Goal: Check status: Check status

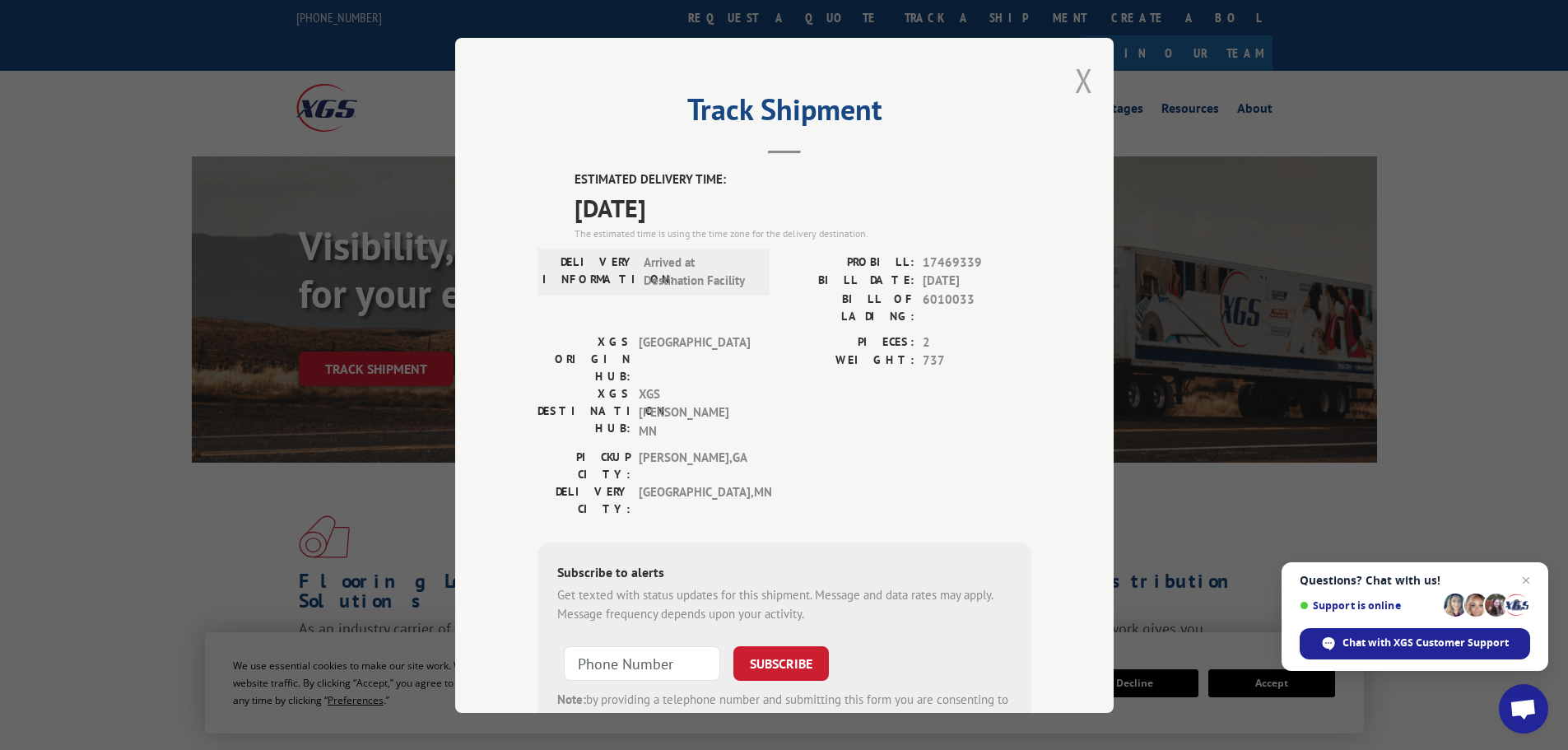
click at [1078, 75] on button "Close modal" at bounding box center [1084, 80] width 18 height 44
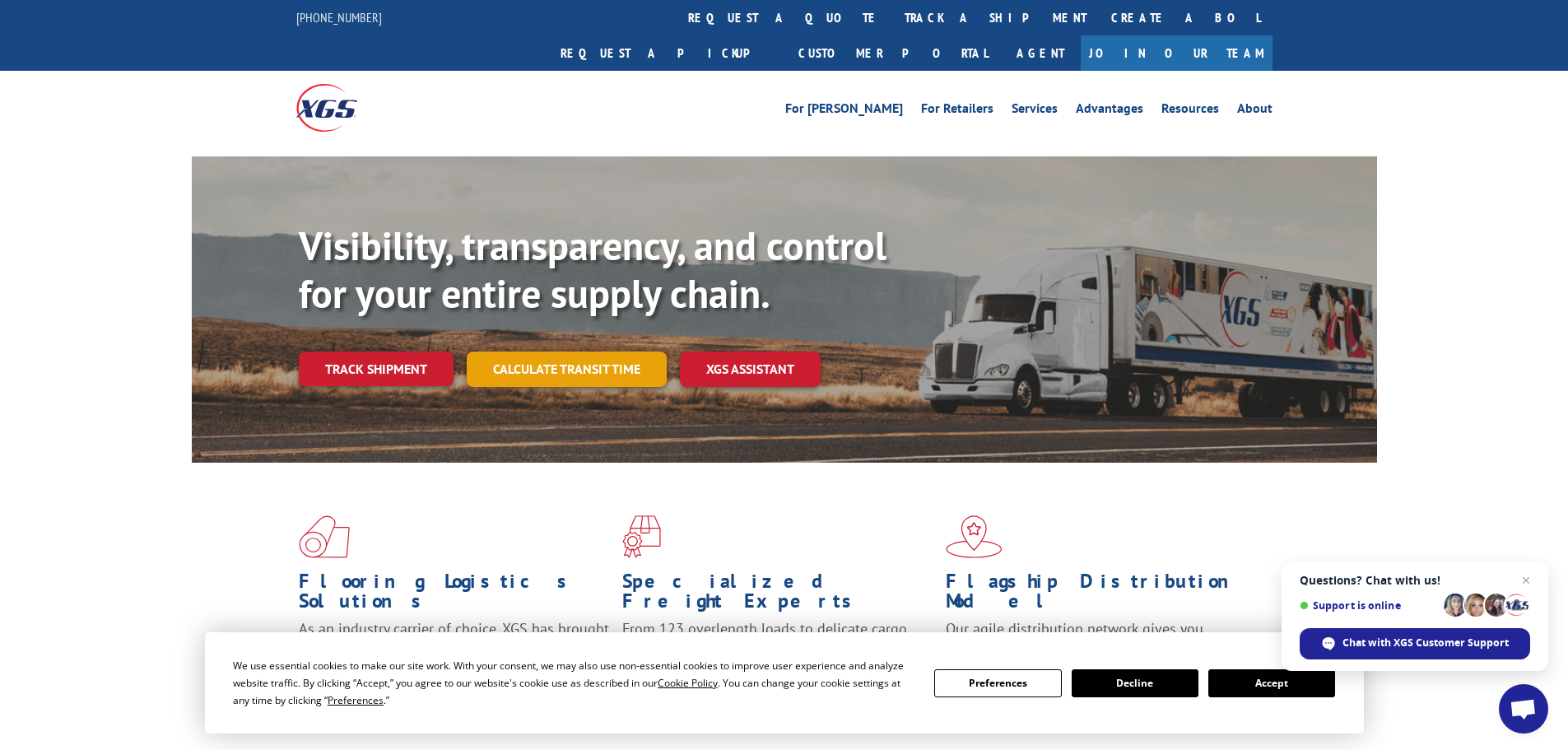
click at [609, 351] on link "Calculate transit time" at bounding box center [567, 369] width 200 height 35
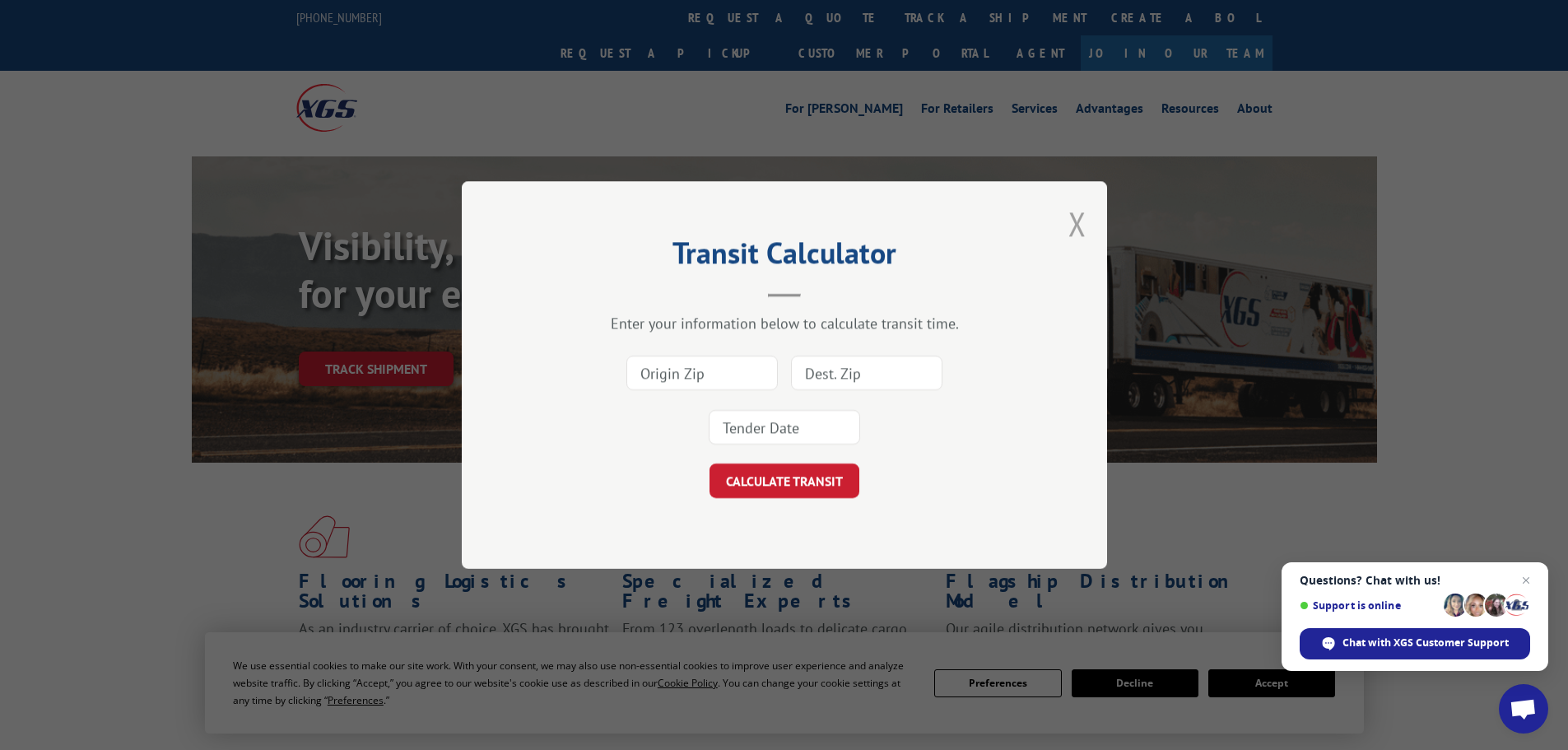
click at [1079, 226] on button "Close modal" at bounding box center [1077, 223] width 18 height 44
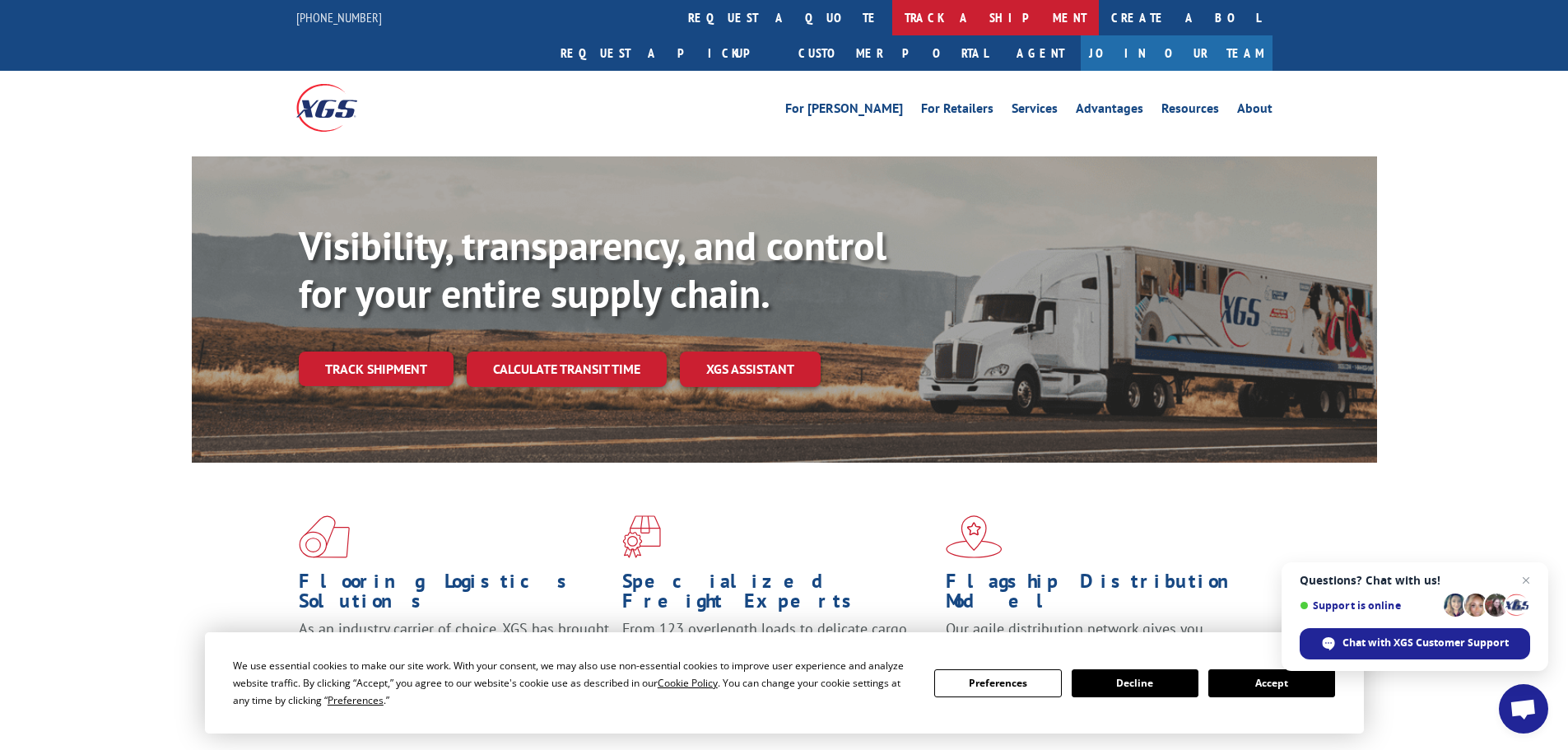
click at [892, 15] on link "track a shipment" at bounding box center [995, 17] width 207 height 35
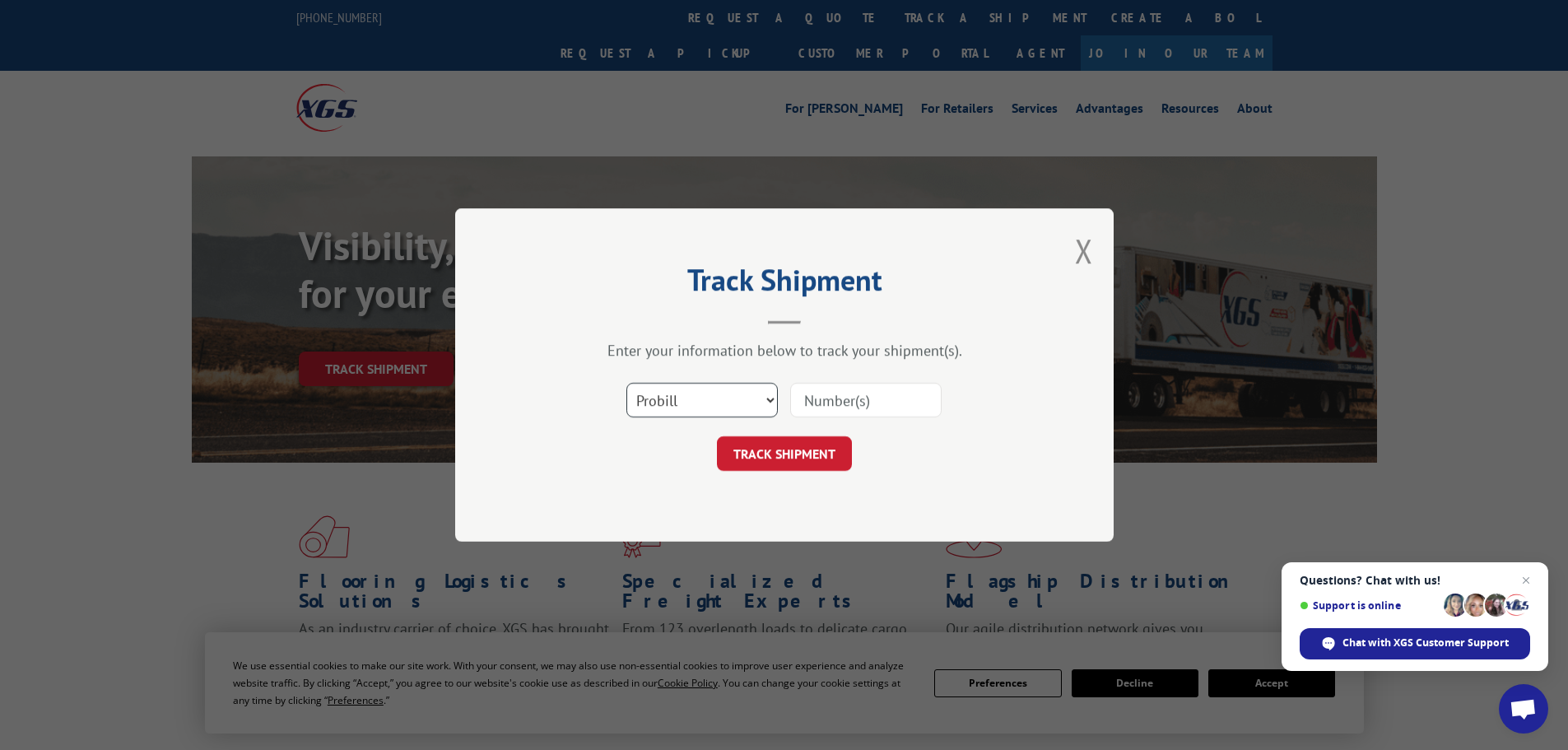
click at [709, 402] on select "Select category... Probill BOL PO" at bounding box center [702, 400] width 151 height 34
select select "bol"
click at [626, 383] on select "Select category... Probill BOL PO" at bounding box center [702, 400] width 151 height 34
paste input "6008391"
type input "6008391"
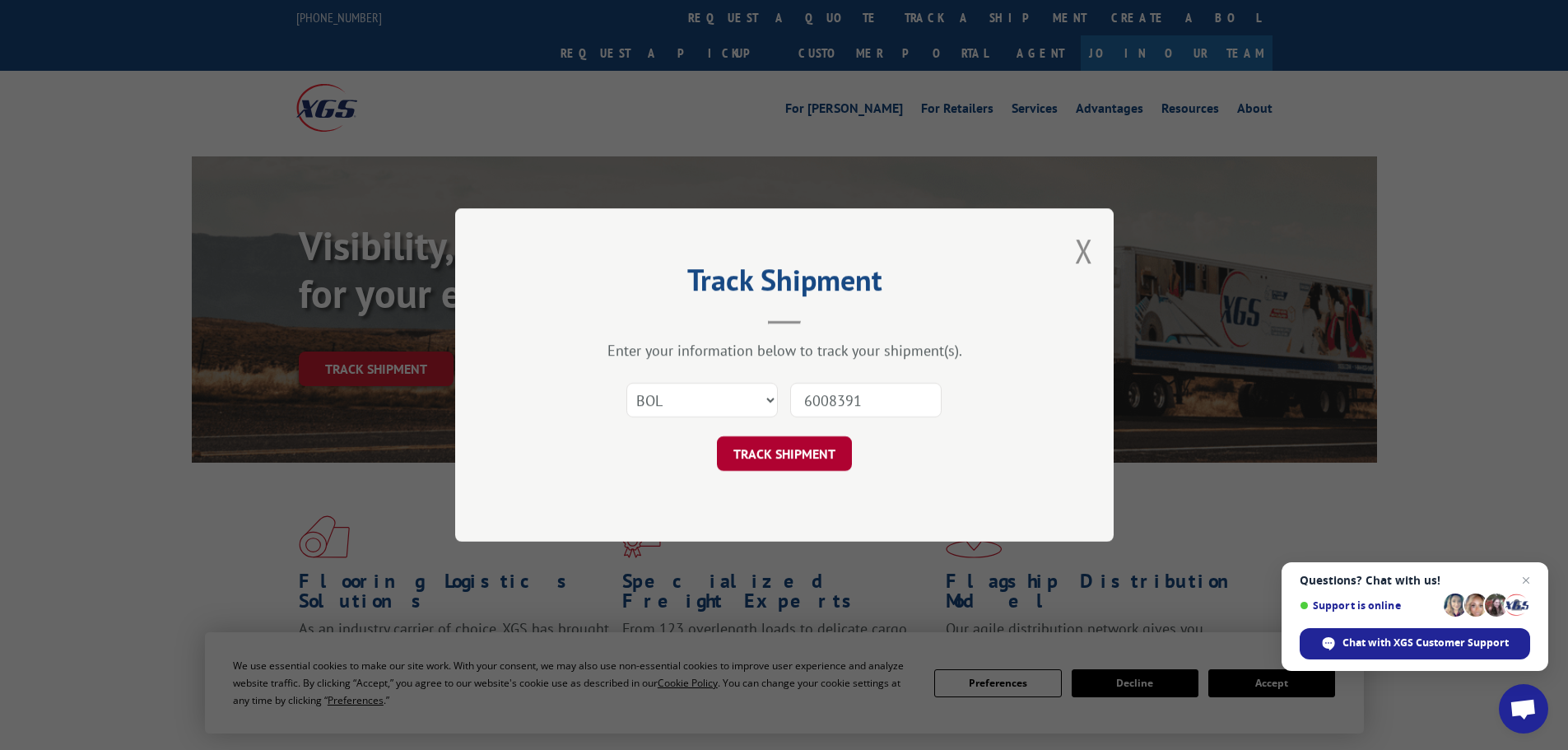
click at [827, 459] on button "TRACK SHIPMENT" at bounding box center [784, 454] width 135 height 34
